Goal: Find specific page/section: Find specific page/section

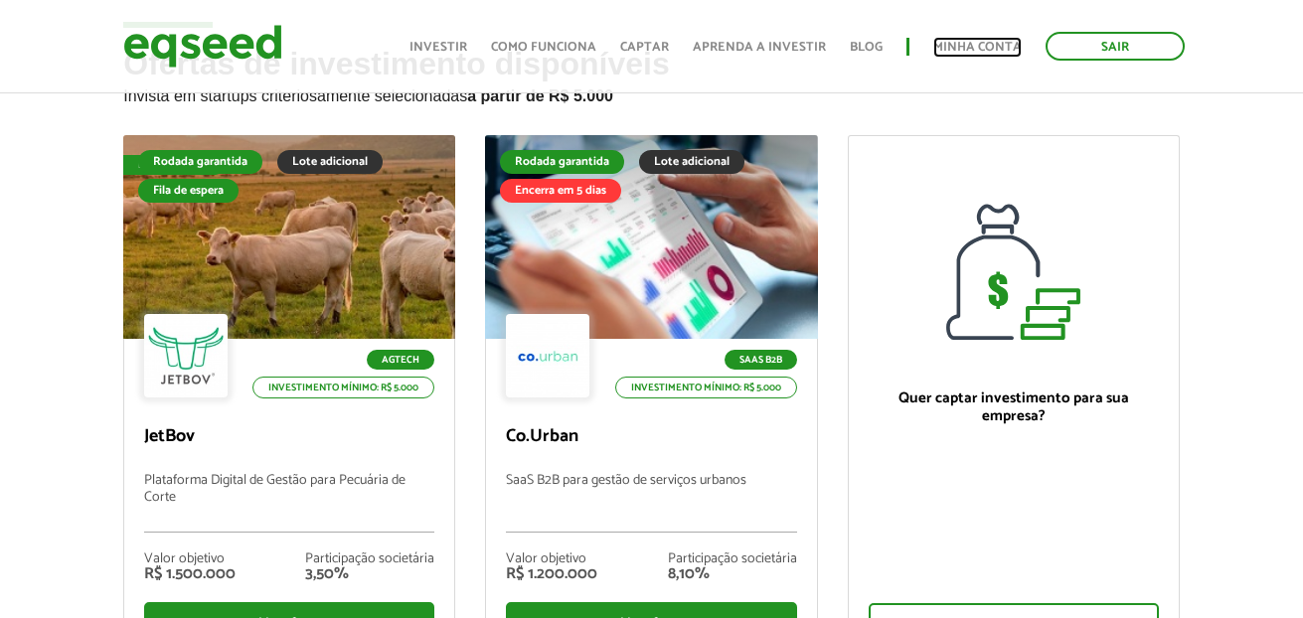
click at [966, 44] on link "Minha conta" at bounding box center [977, 47] width 88 height 13
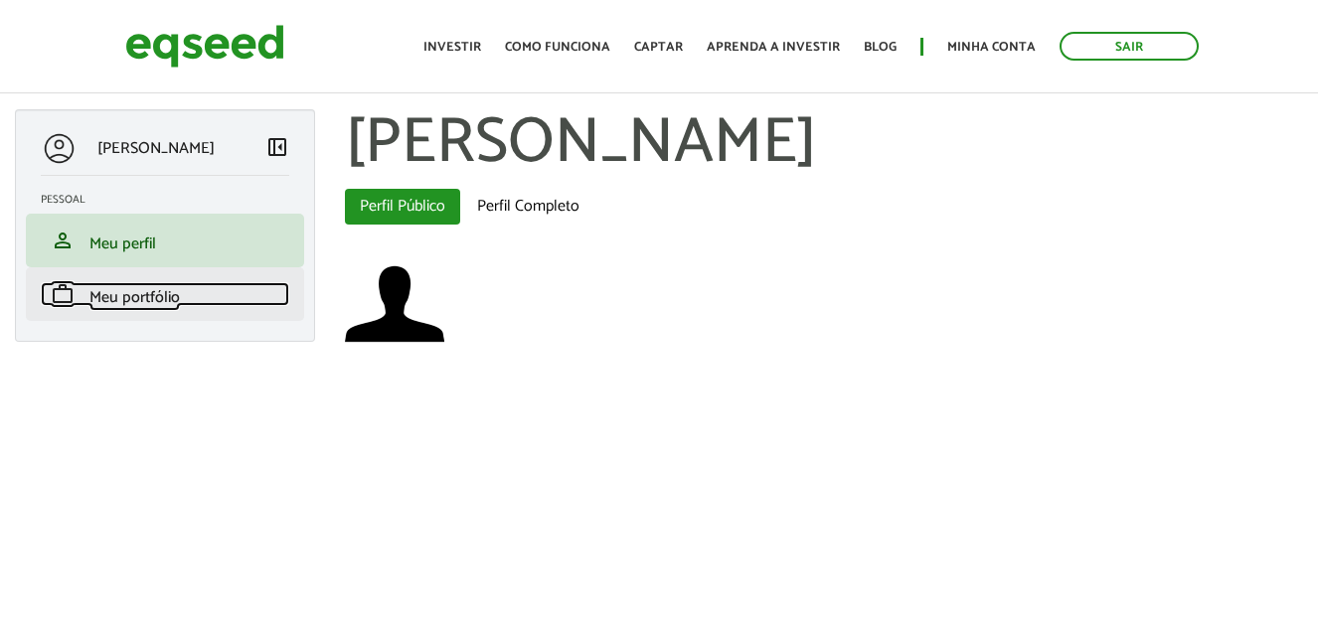
click at [102, 291] on span "Meu portfólio" at bounding box center [134, 297] width 90 height 27
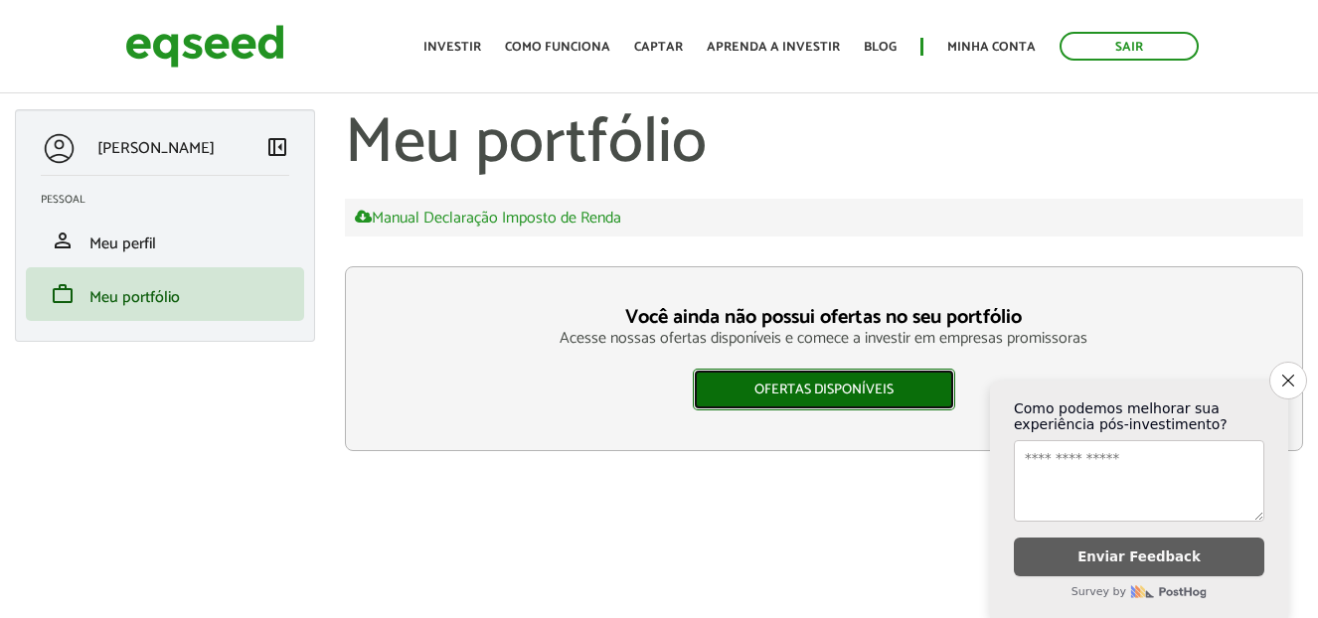
click at [729, 389] on link "Ofertas disponíveis" at bounding box center [824, 390] width 262 height 42
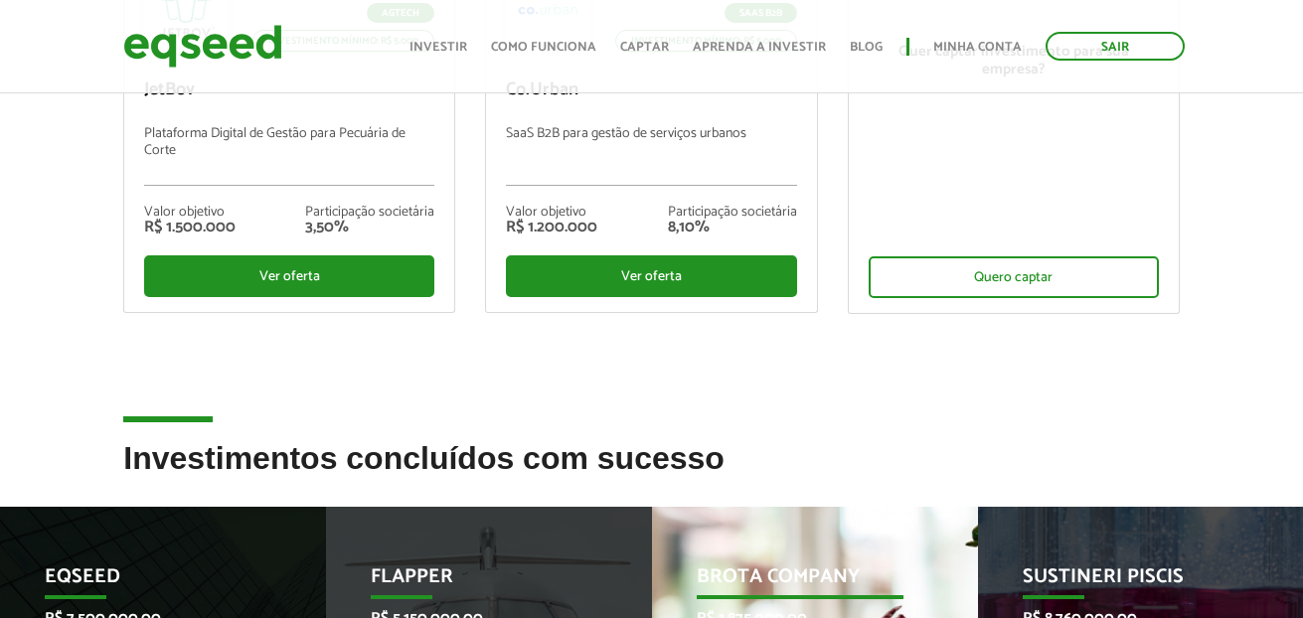
scroll to position [226, 0]
